Goal: Check status

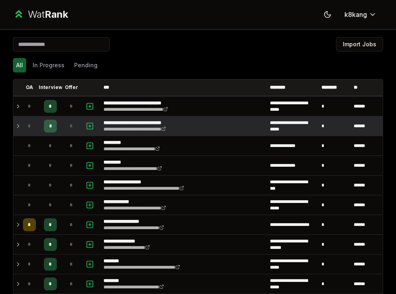
click at [17, 125] on icon at bounding box center [18, 126] width 6 height 10
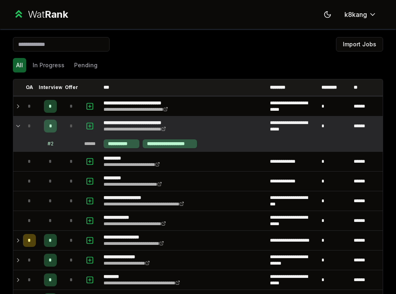
click at [16, 125] on icon at bounding box center [18, 126] width 6 height 10
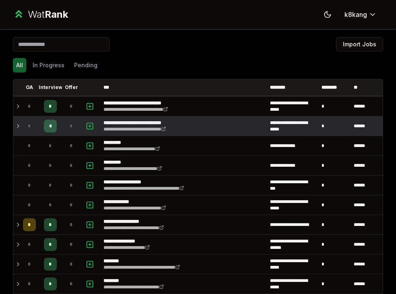
click at [22, 127] on td "*" at bounding box center [29, 125] width 19 height 19
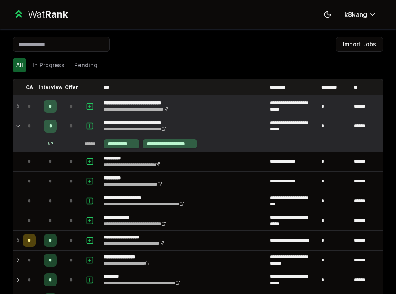
click at [18, 110] on icon at bounding box center [18, 107] width 6 height 10
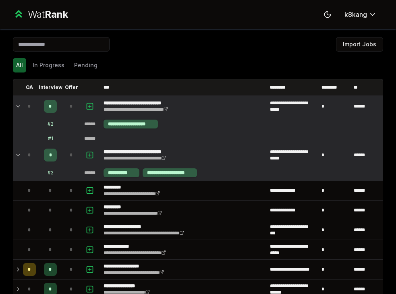
click at [18, 110] on icon at bounding box center [18, 107] width 6 height 10
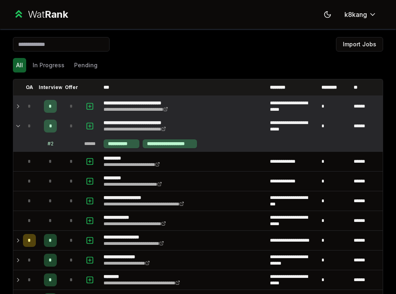
click at [52, 145] on div "# 2" at bounding box center [51, 144] width 6 height 6
click at [125, 146] on div "**********" at bounding box center [122, 143] width 36 height 9
click at [159, 145] on div "**********" at bounding box center [170, 143] width 54 height 9
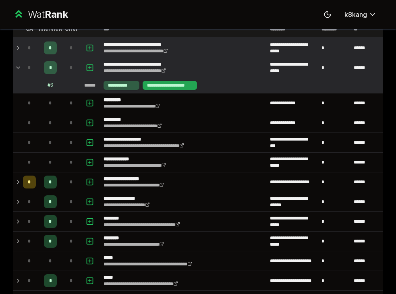
scroll to position [85, 0]
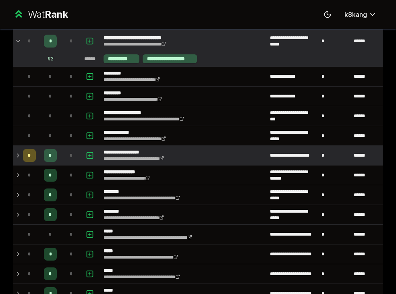
click at [18, 153] on icon at bounding box center [18, 156] width 6 height 10
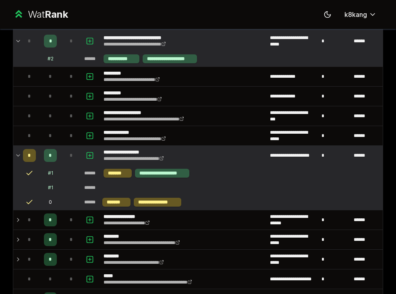
click at [19, 154] on icon at bounding box center [18, 156] width 6 height 10
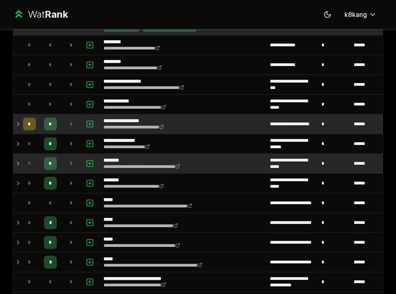
scroll to position [117, 0]
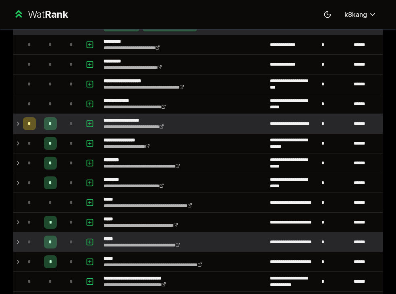
click at [22, 239] on td "*" at bounding box center [29, 242] width 19 height 19
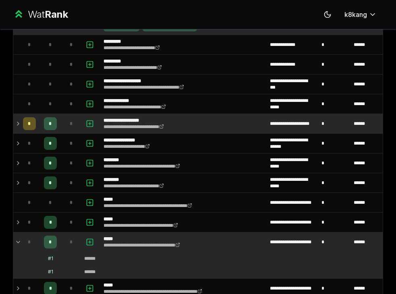
click at [22, 239] on td "*" at bounding box center [29, 242] width 19 height 19
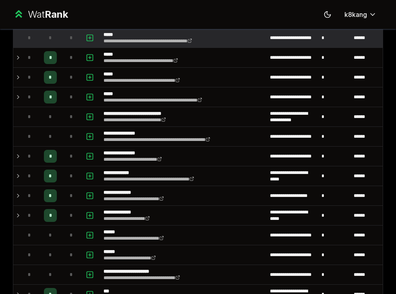
scroll to position [282, 0]
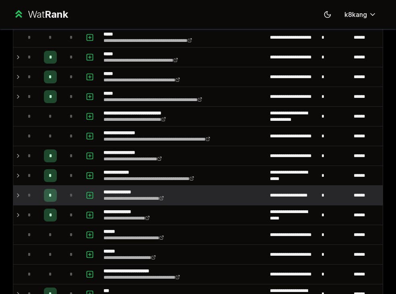
click at [21, 195] on td "*" at bounding box center [29, 195] width 19 height 19
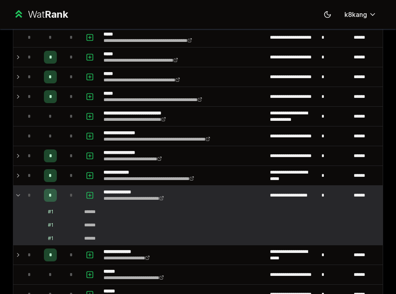
click at [21, 195] on td "*" at bounding box center [29, 195] width 19 height 19
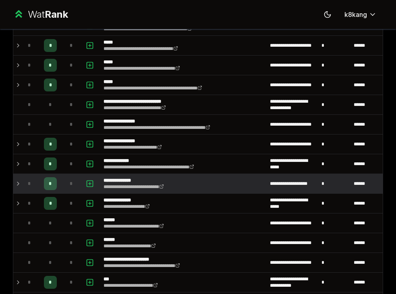
scroll to position [295, 0]
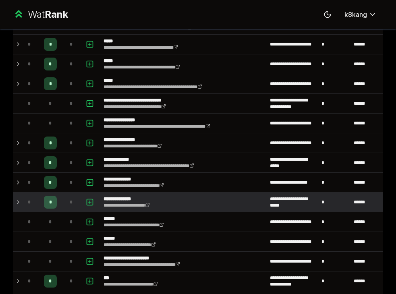
click at [20, 202] on td "*" at bounding box center [29, 202] width 19 height 19
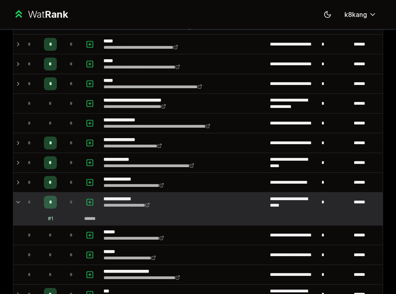
click at [20, 202] on td "*" at bounding box center [29, 202] width 19 height 19
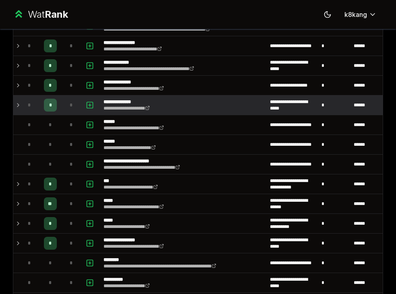
scroll to position [395, 0]
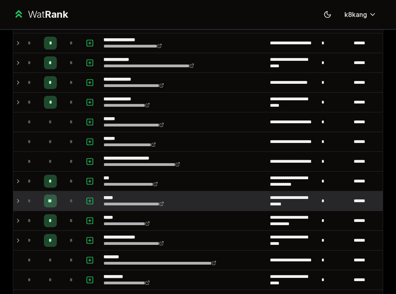
click at [22, 198] on td "*" at bounding box center [29, 200] width 19 height 19
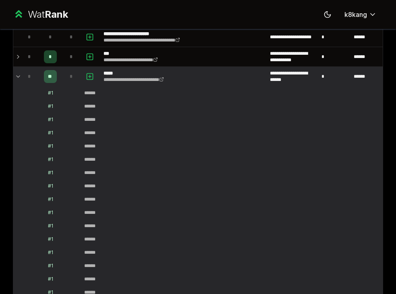
scroll to position [495, 0]
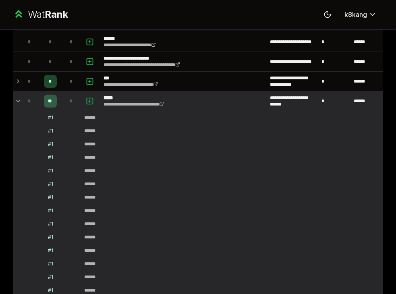
click at [17, 101] on icon at bounding box center [18, 101] width 3 height 2
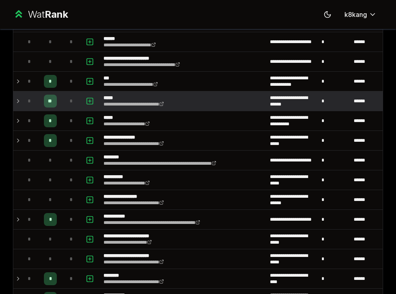
click at [18, 98] on icon at bounding box center [18, 101] width 6 height 10
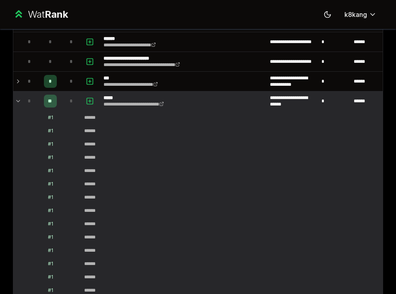
click at [18, 98] on icon at bounding box center [18, 101] width 6 height 10
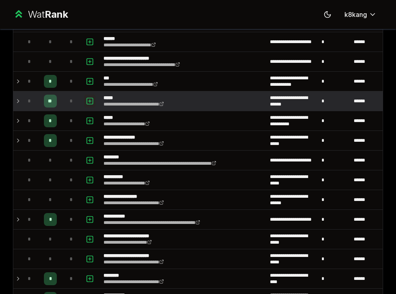
click at [87, 98] on rect "button" at bounding box center [90, 101] width 6 height 6
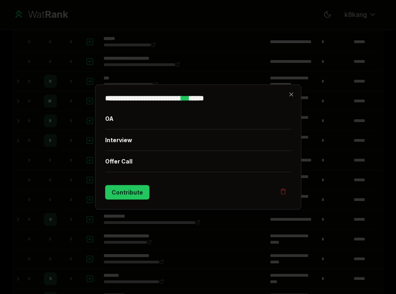
click at [69, 99] on div at bounding box center [198, 147] width 396 height 294
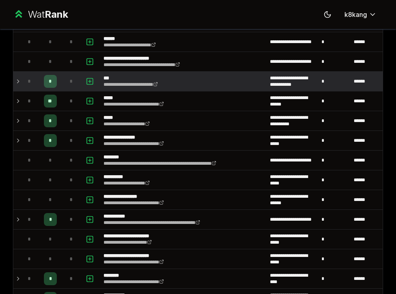
click at [66, 76] on div "*" at bounding box center [71, 81] width 13 height 13
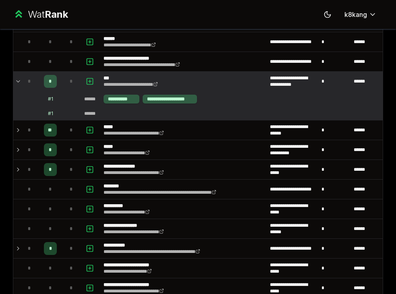
click at [66, 76] on div "*" at bounding box center [71, 81] width 13 height 13
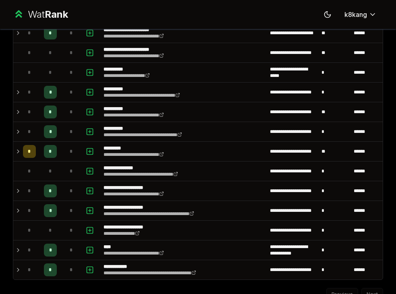
scroll to position [833, 0]
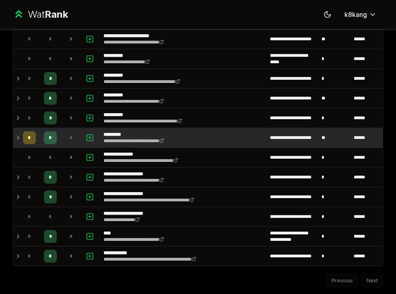
click at [62, 135] on td "*" at bounding box center [71, 137] width 19 height 19
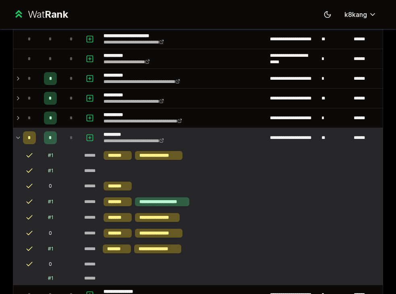
click at [62, 135] on td "*" at bounding box center [71, 137] width 19 height 19
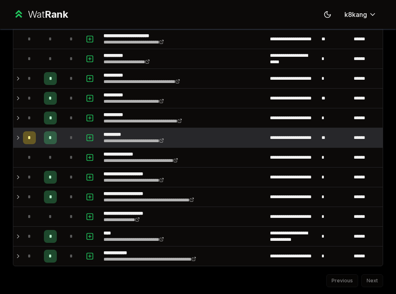
click at [62, 135] on td "*" at bounding box center [71, 137] width 19 height 19
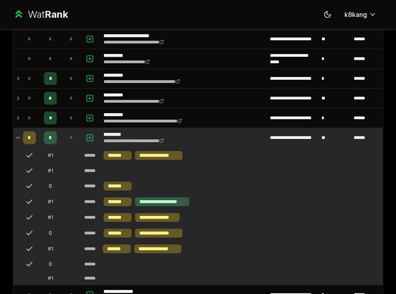
click at [62, 135] on td "*" at bounding box center [71, 137] width 19 height 19
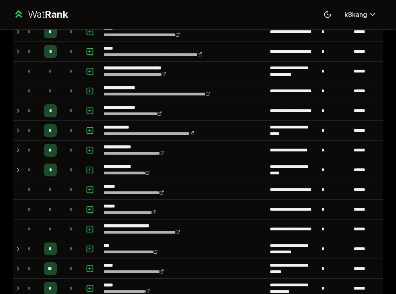
scroll to position [0, 0]
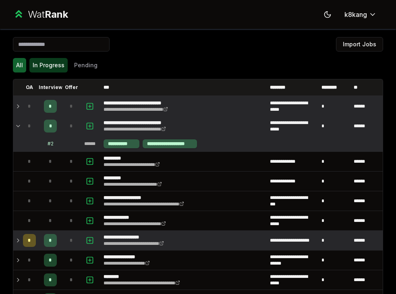
click at [58, 65] on button "In Progress" at bounding box center [48, 65] width 38 height 15
